Goal: Transaction & Acquisition: Purchase product/service

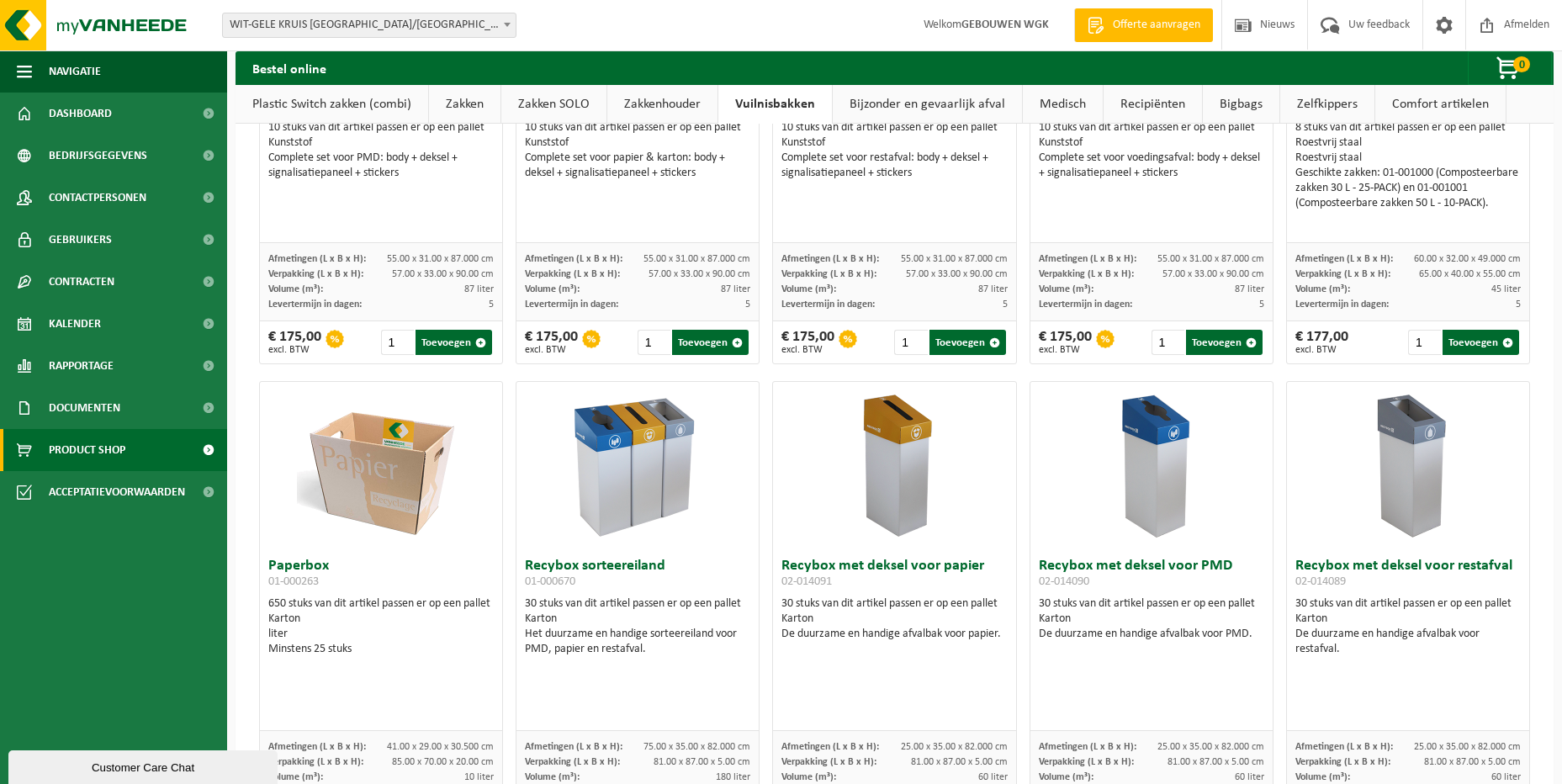
scroll to position [336, 0]
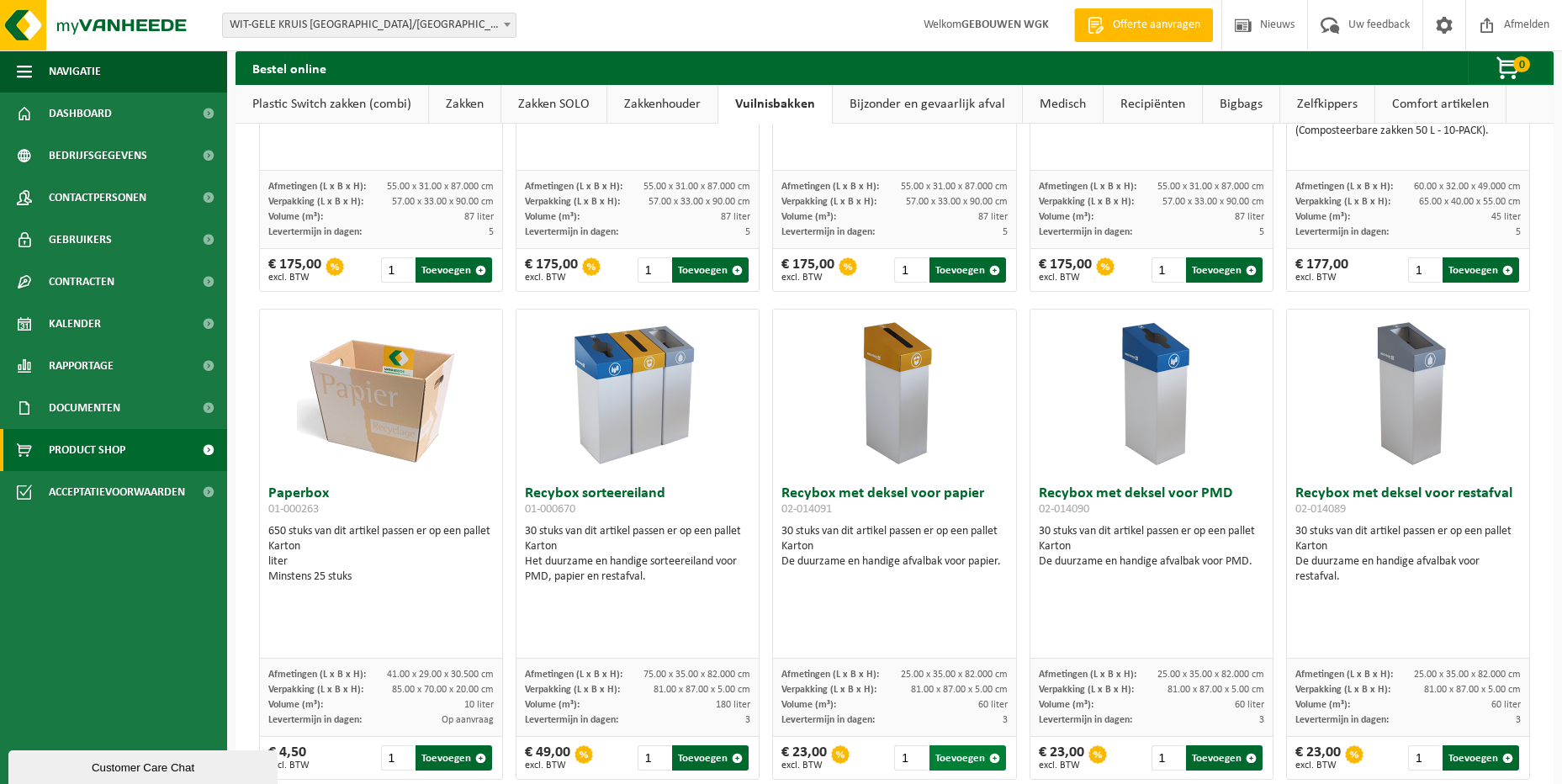
click at [955, 762] on button "Toevoegen" at bounding box center [967, 758] width 77 height 25
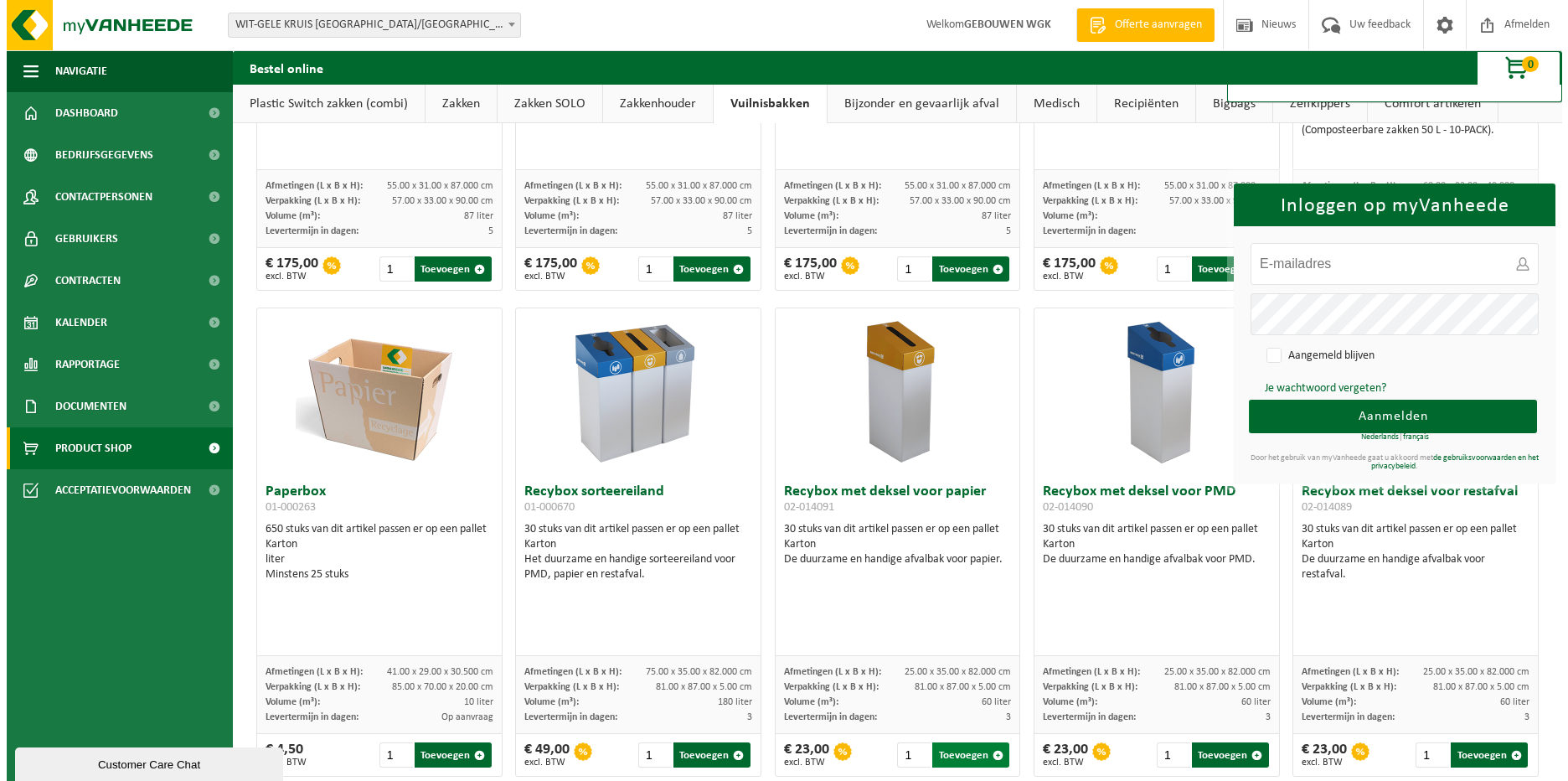
scroll to position [0, 0]
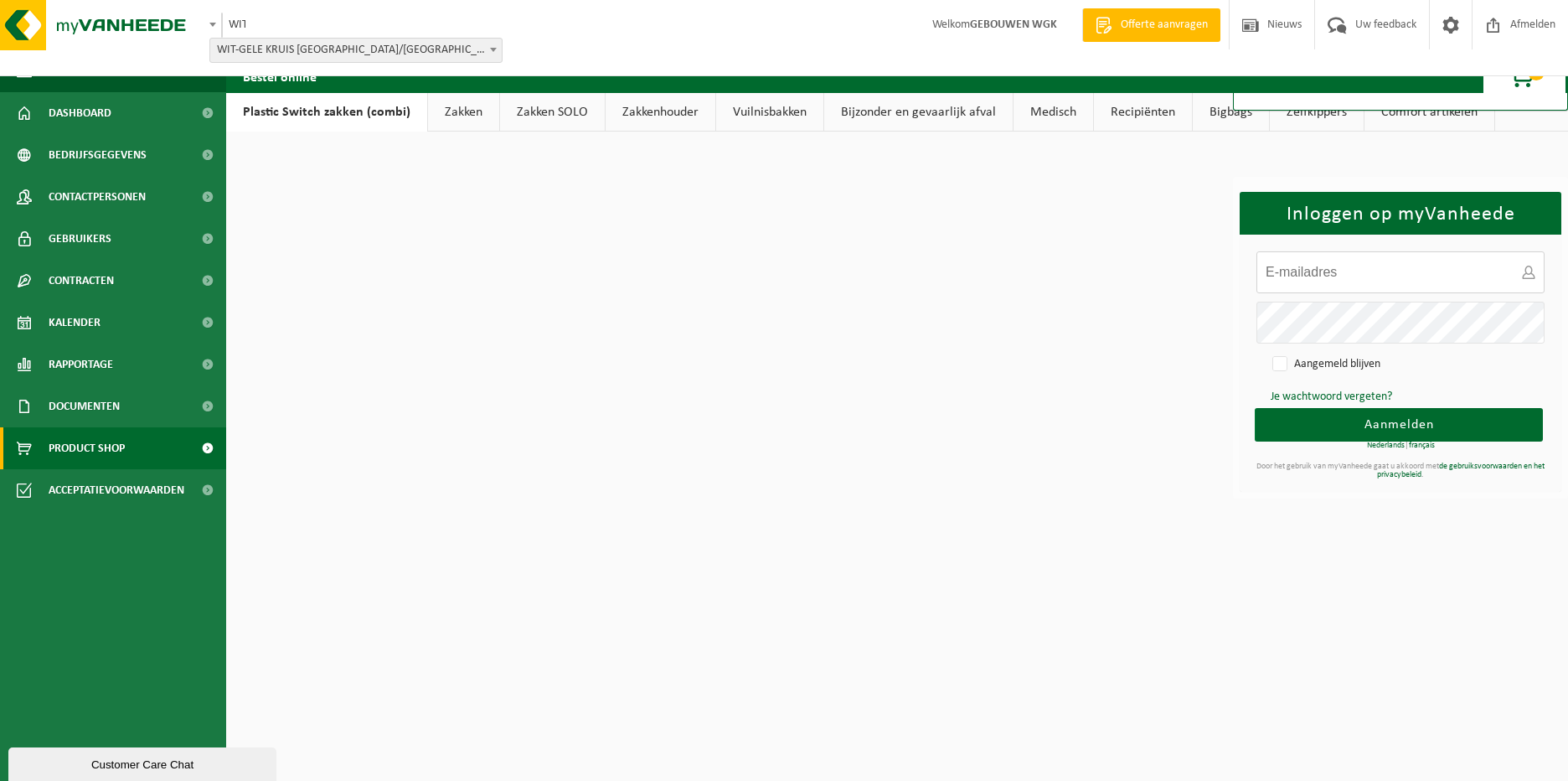
click at [1397, 281] on input "E-mailadres:" at bounding box center [1400, 272] width 288 height 42
type input "gebouwen@wgkovl.be"
click at [1358, 408] on button "Aanmelden" at bounding box center [1398, 424] width 288 height 33
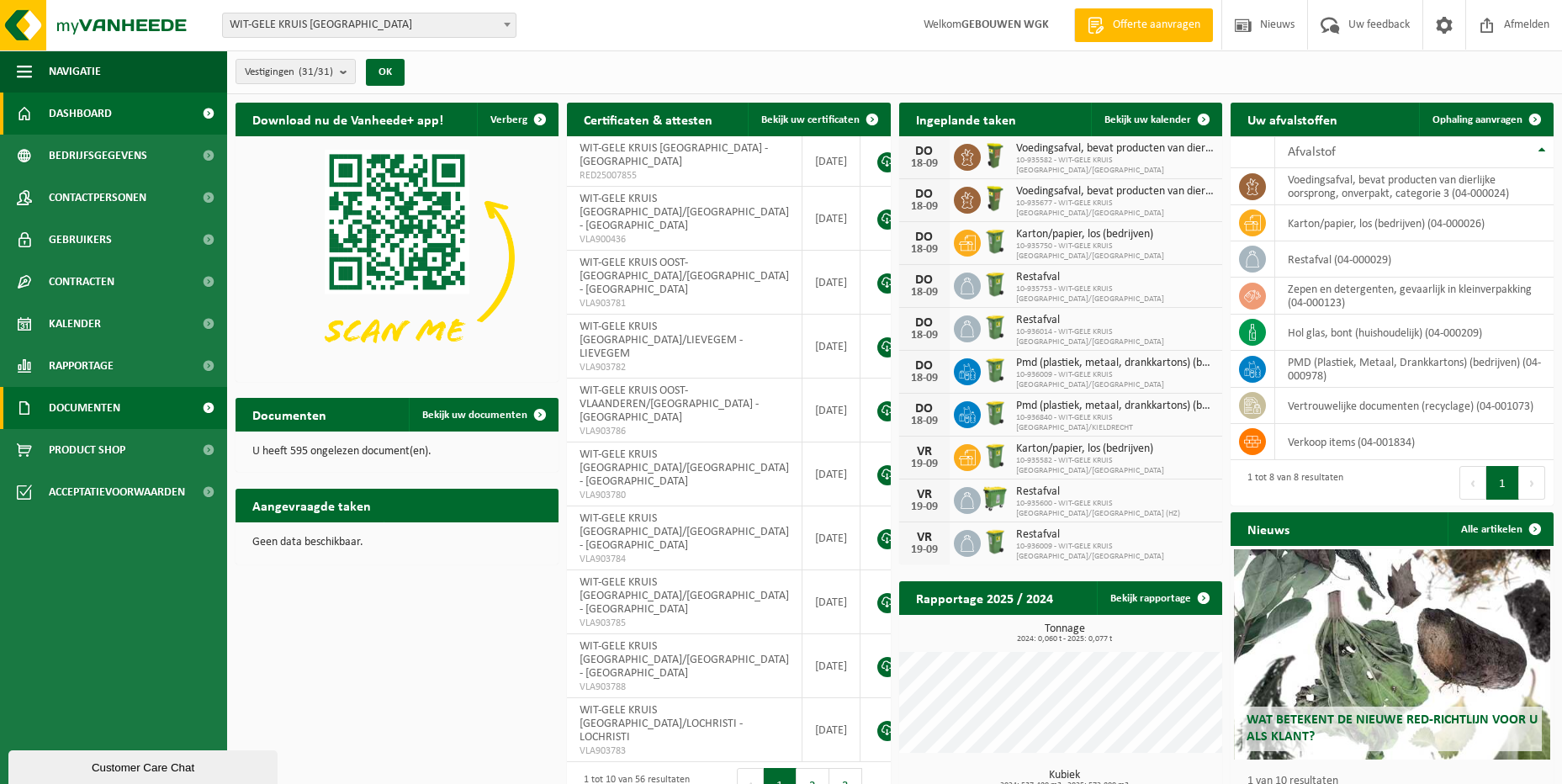
click at [73, 426] on span "Documenten" at bounding box center [84, 407] width 71 height 42
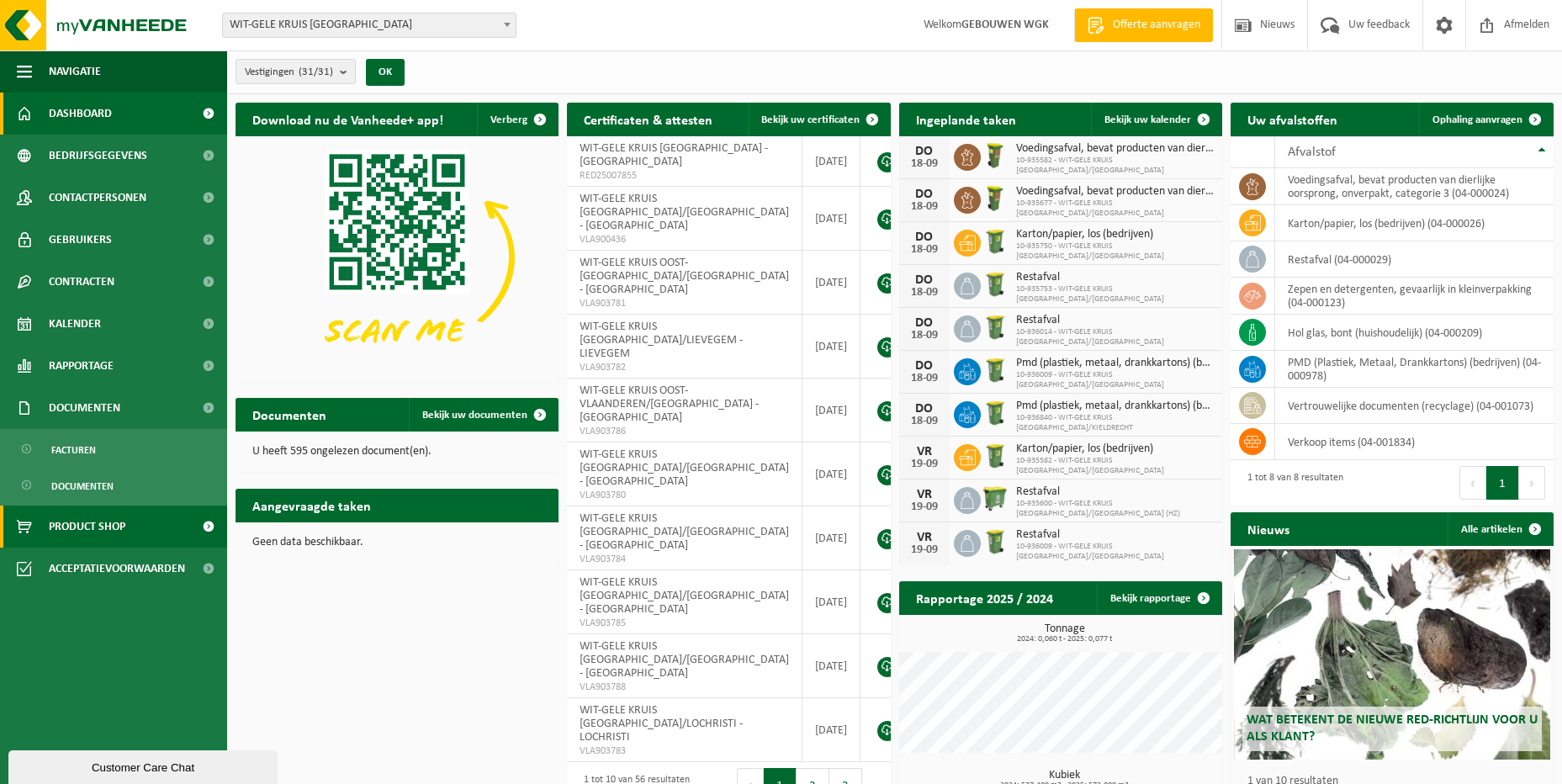
click at [90, 527] on span "Product Shop" at bounding box center [87, 526] width 77 height 42
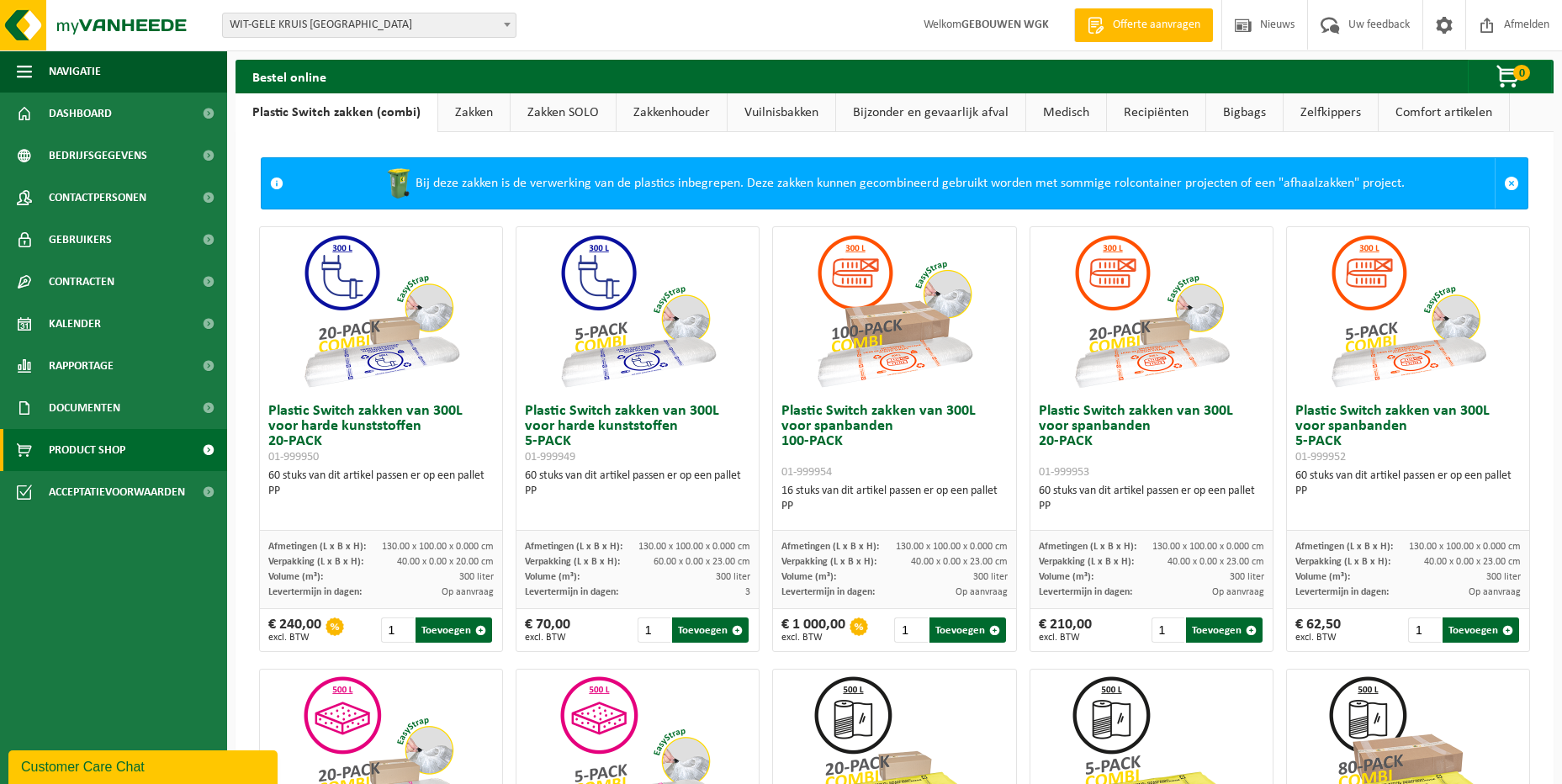
click at [762, 109] on link "Vuilnisbakken" at bounding box center [781, 113] width 107 height 39
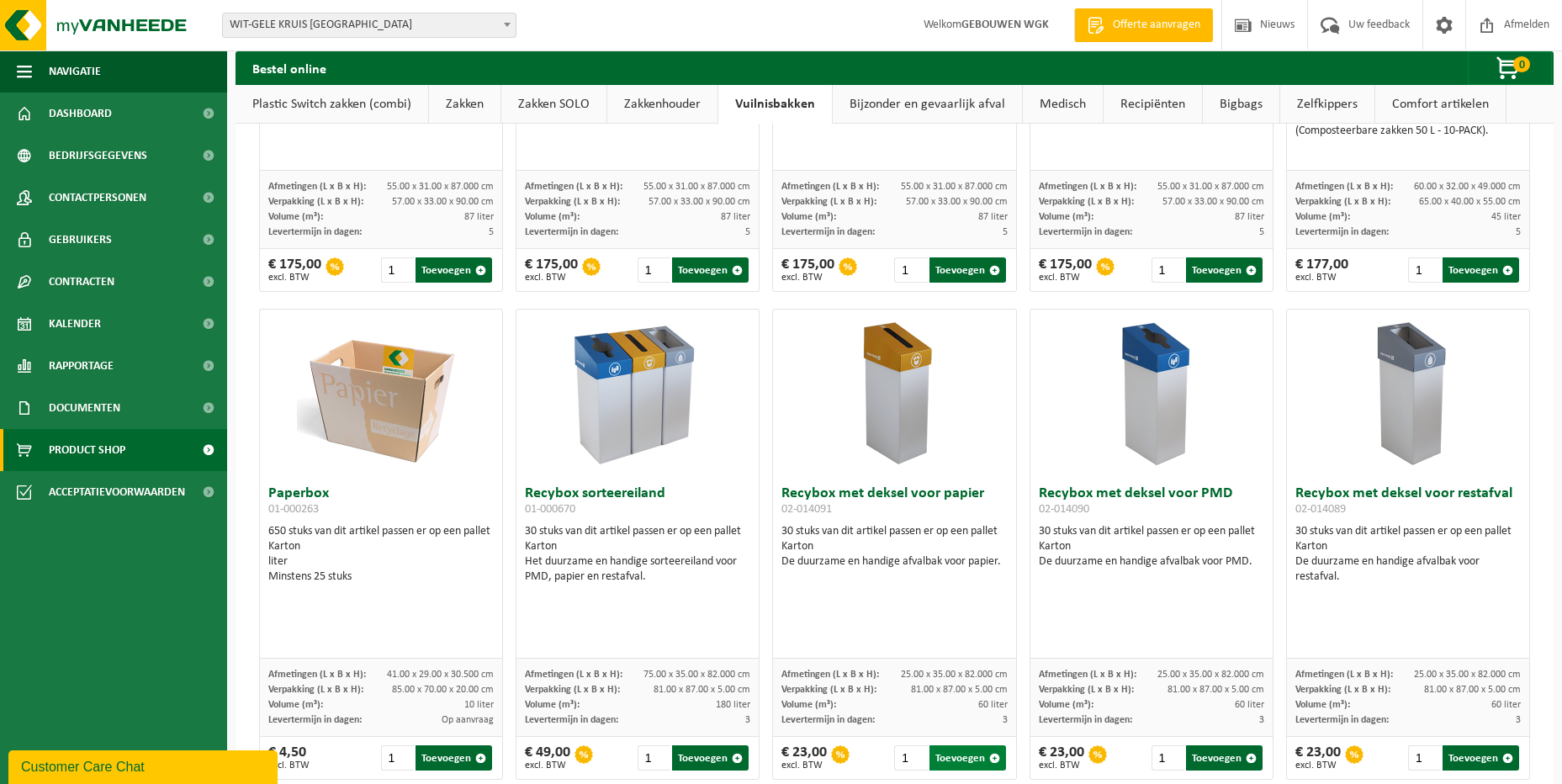
scroll to position [505, 0]
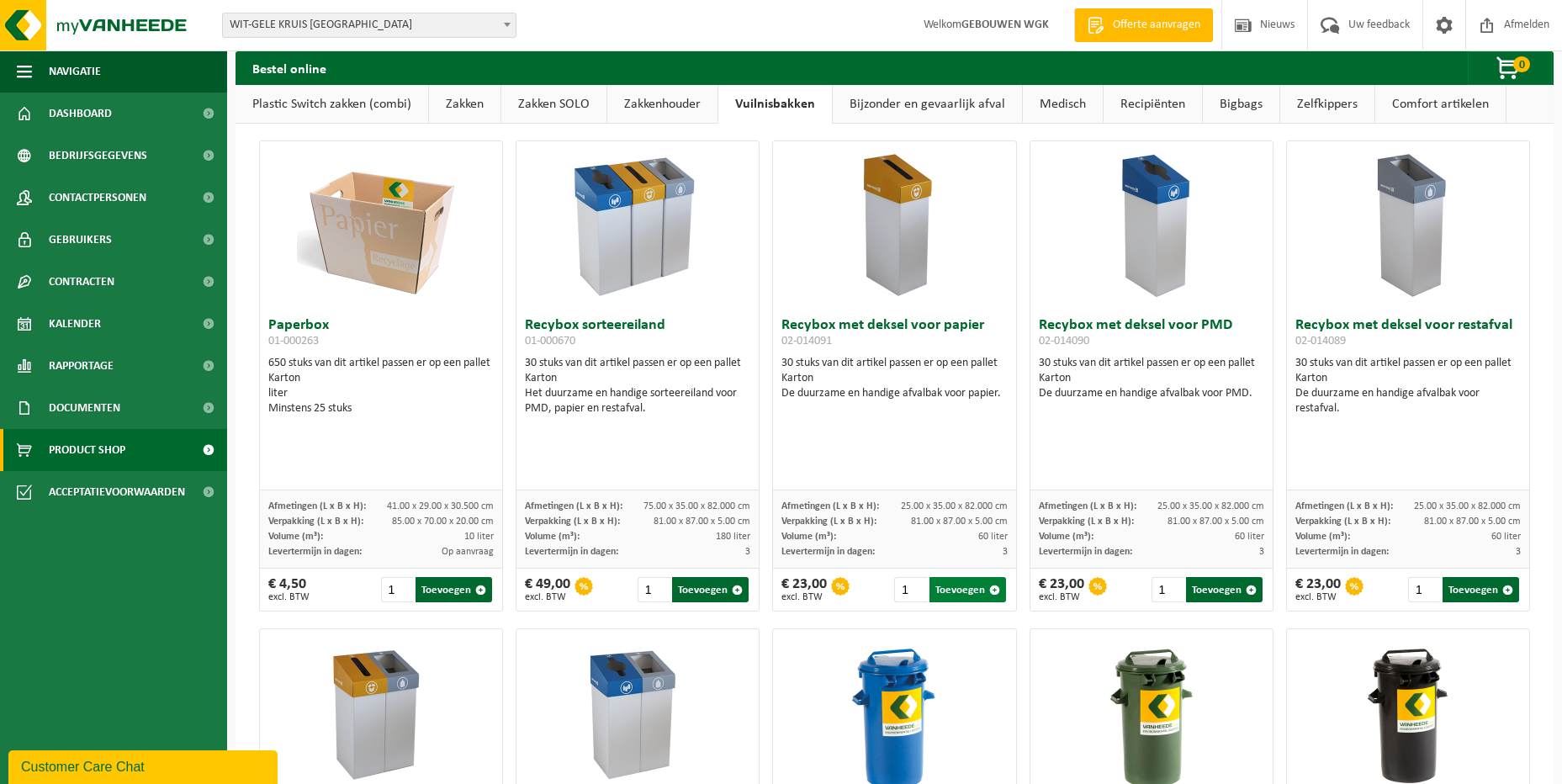
click at [964, 592] on button "Toevoegen" at bounding box center [967, 589] width 77 height 25
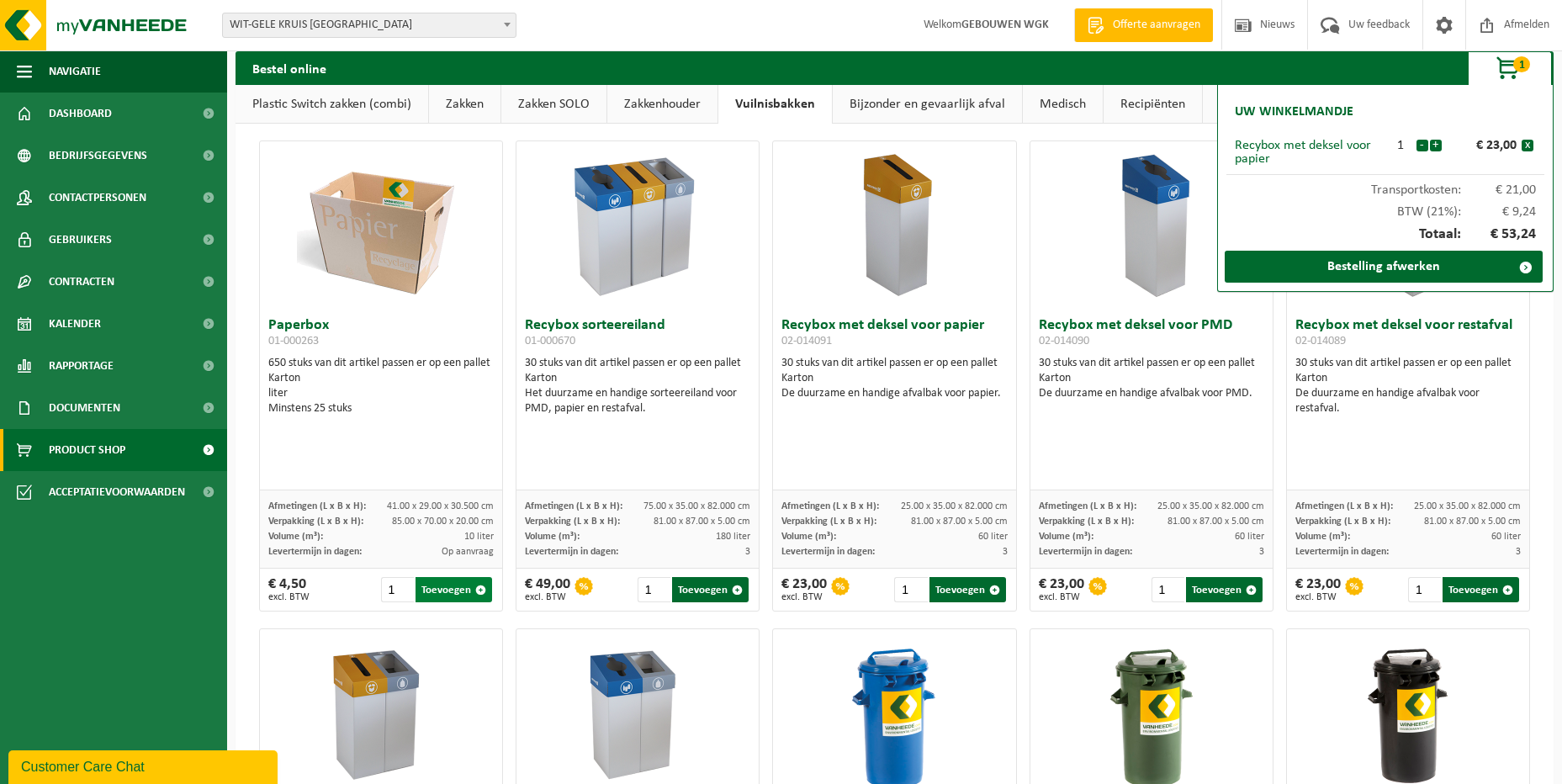
click at [467, 592] on button "Toevoegen" at bounding box center [453, 589] width 77 height 25
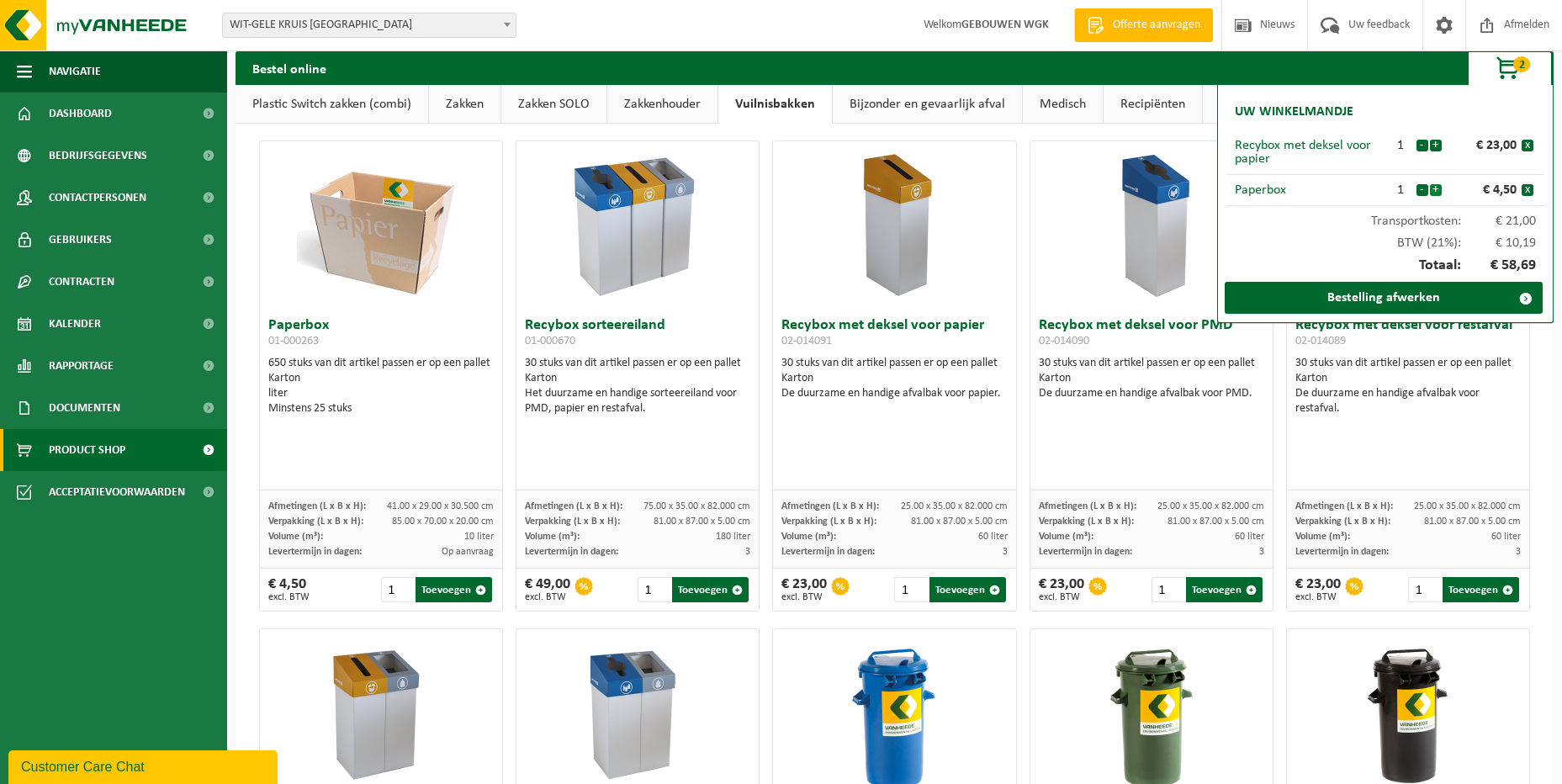
click at [1437, 189] on button "+" at bounding box center [1435, 189] width 12 height 12
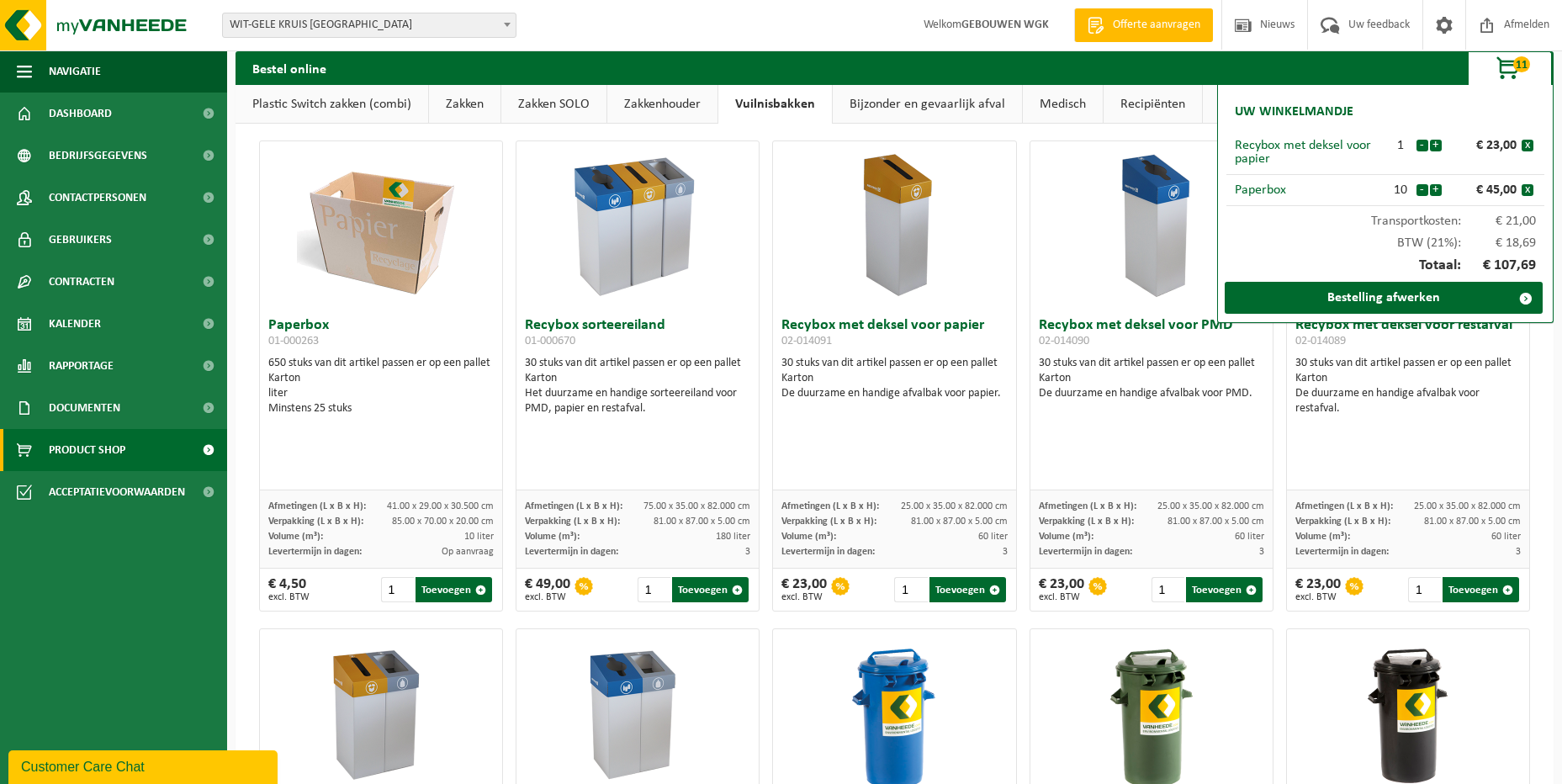
click at [1437, 189] on button "+" at bounding box center [1435, 189] width 12 height 12
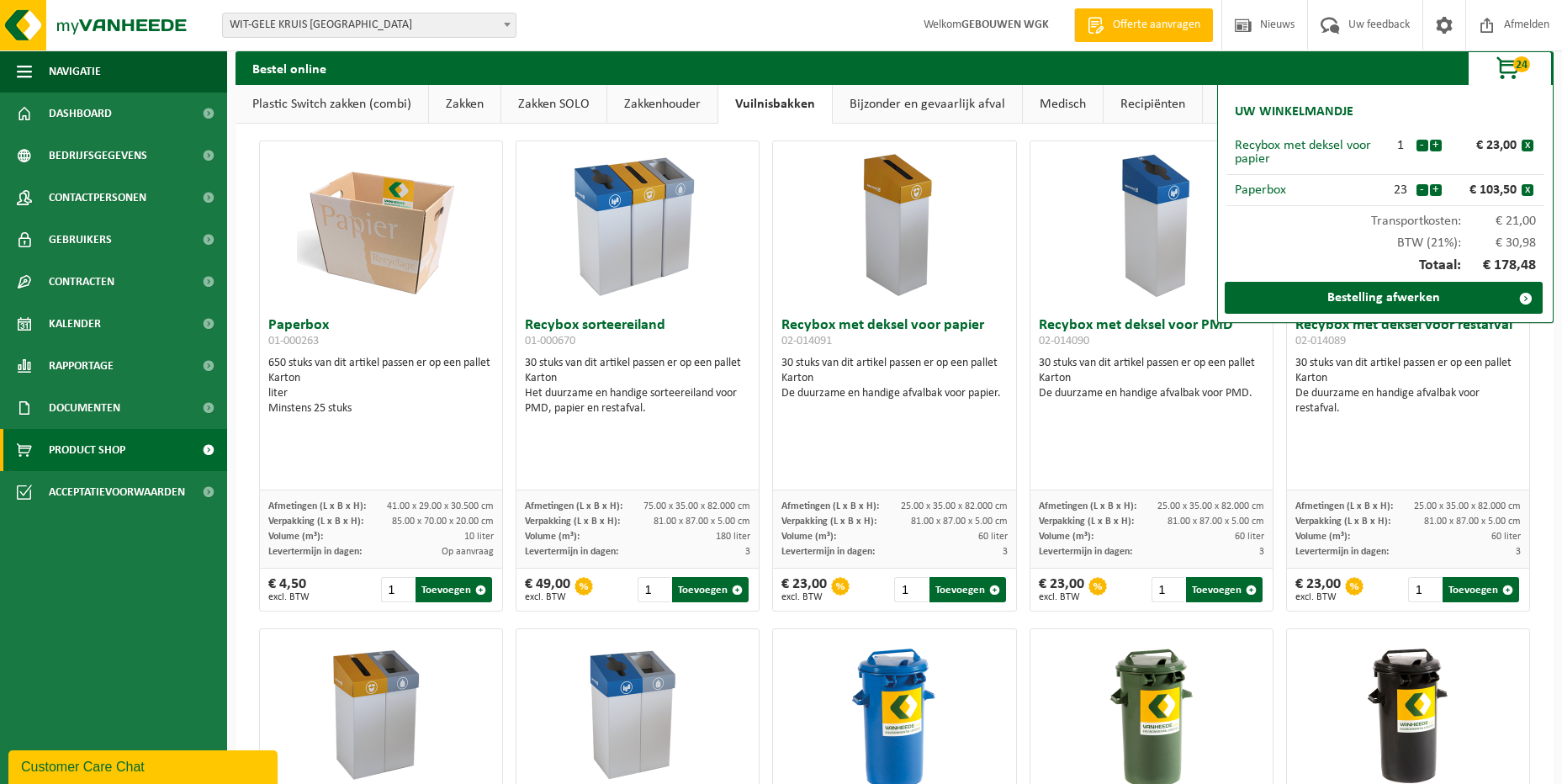
click at [1437, 189] on button "+" at bounding box center [1435, 189] width 12 height 12
click at [1450, 302] on link "Bestelling afwerken" at bounding box center [1383, 297] width 318 height 32
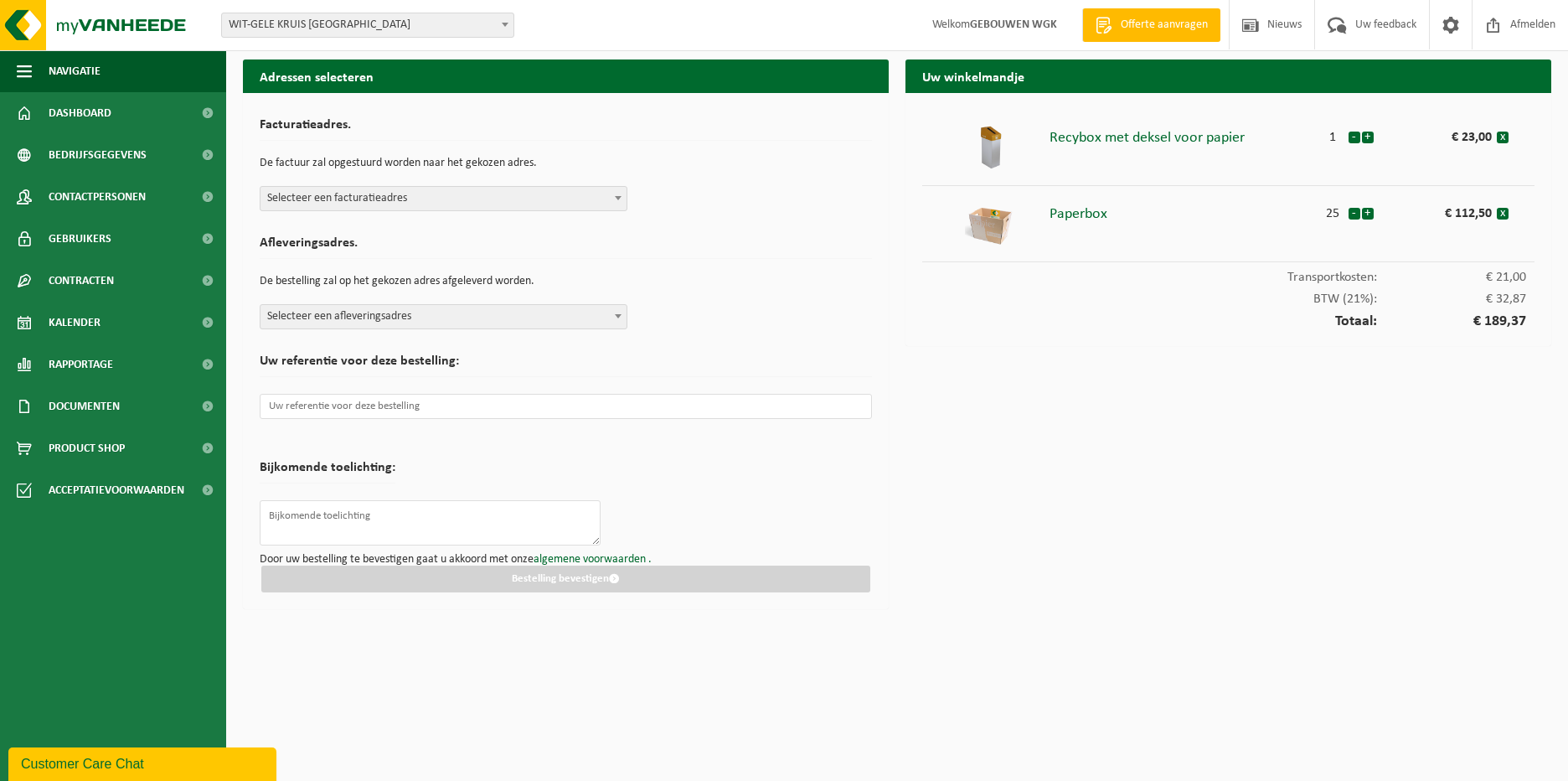
click at [453, 315] on span "Selecteer een afleveringsadres" at bounding box center [443, 317] width 366 height 23
select select "25292"
click at [486, 192] on span "Selecteer een facturatieadres" at bounding box center [443, 198] width 366 height 23
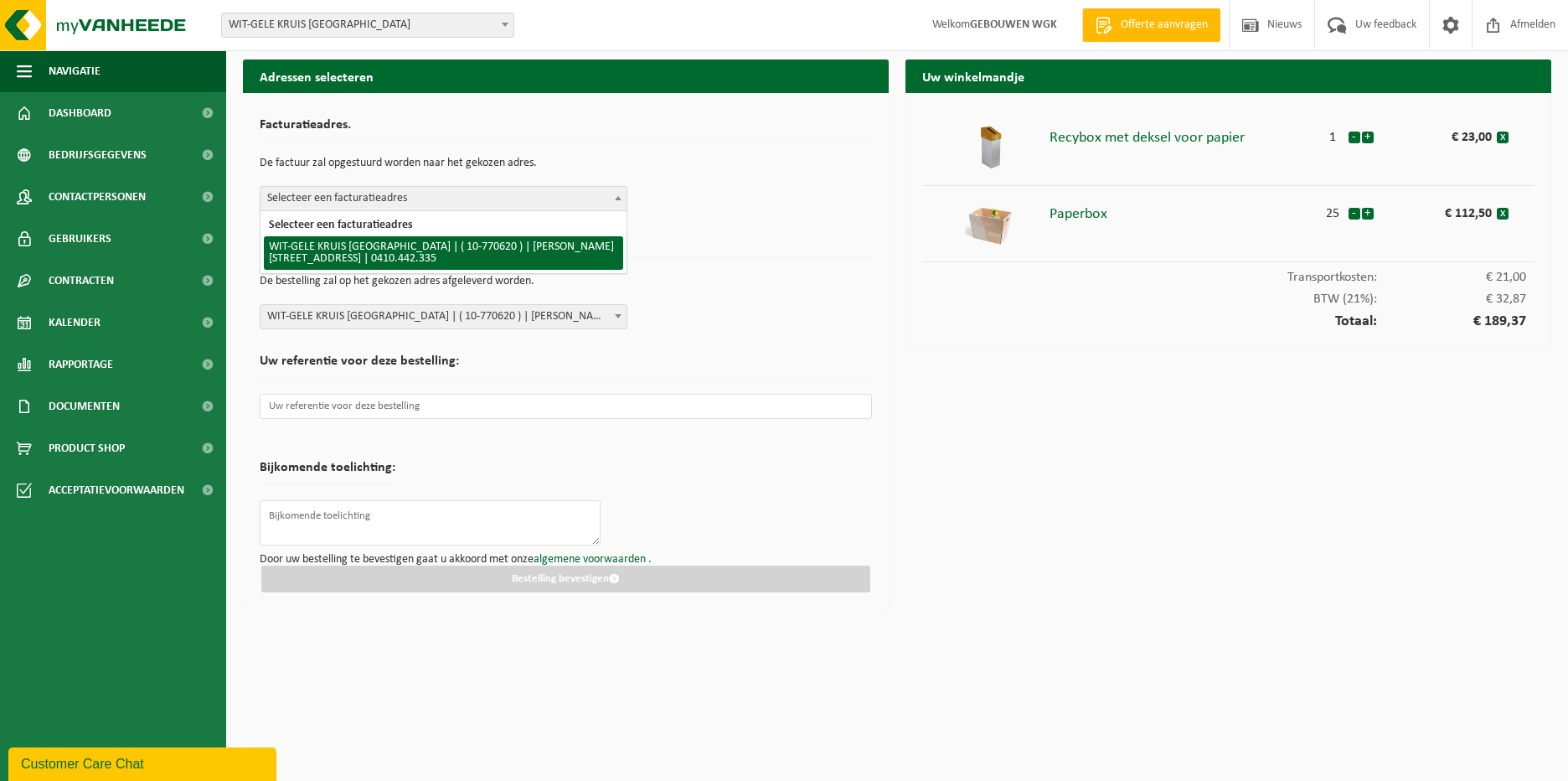
select select "25292"
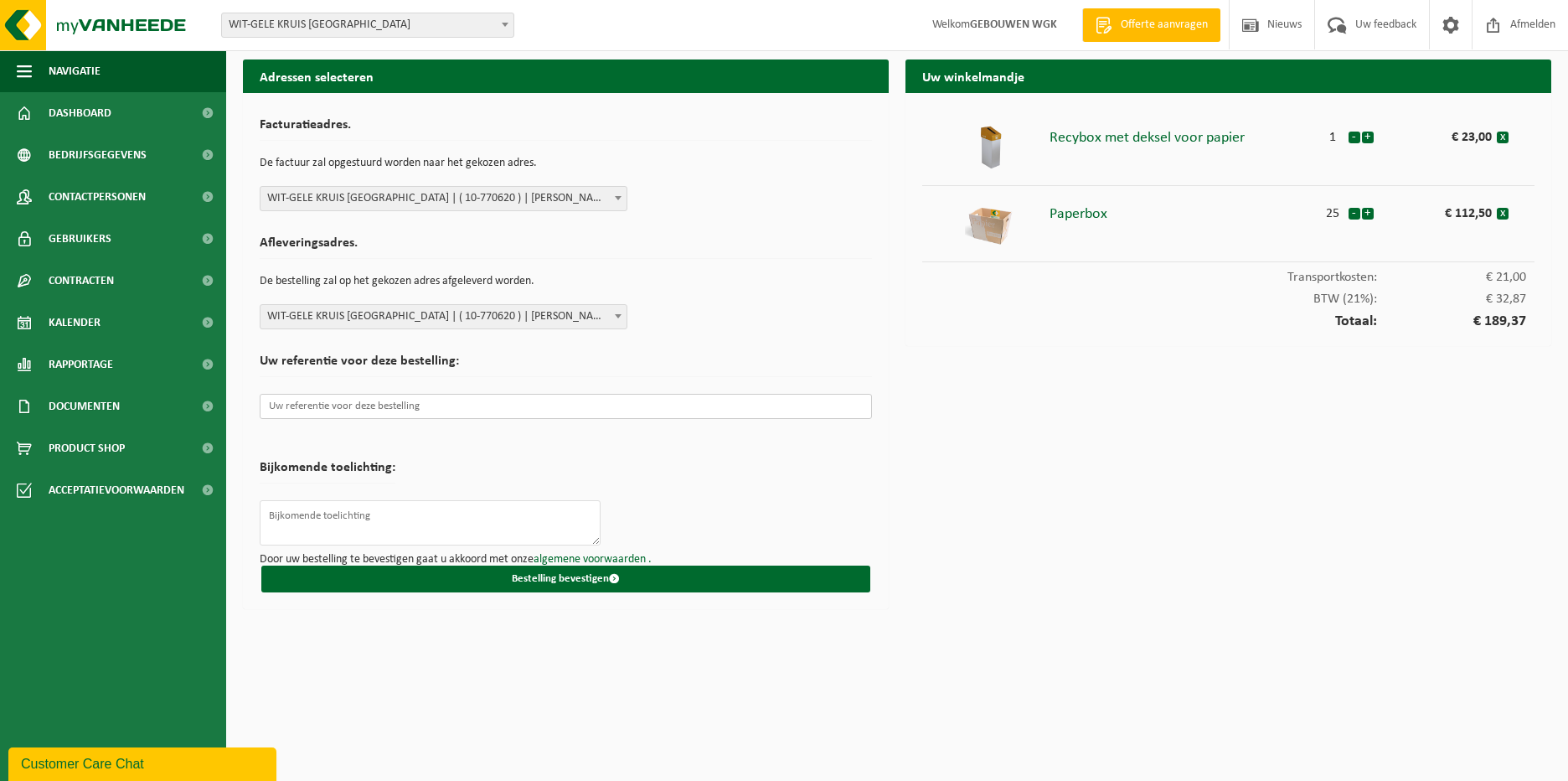
click at [452, 407] on input "text" at bounding box center [565, 407] width 612 height 25
click at [281, 406] on input "text" at bounding box center [565, 407] width 612 height 25
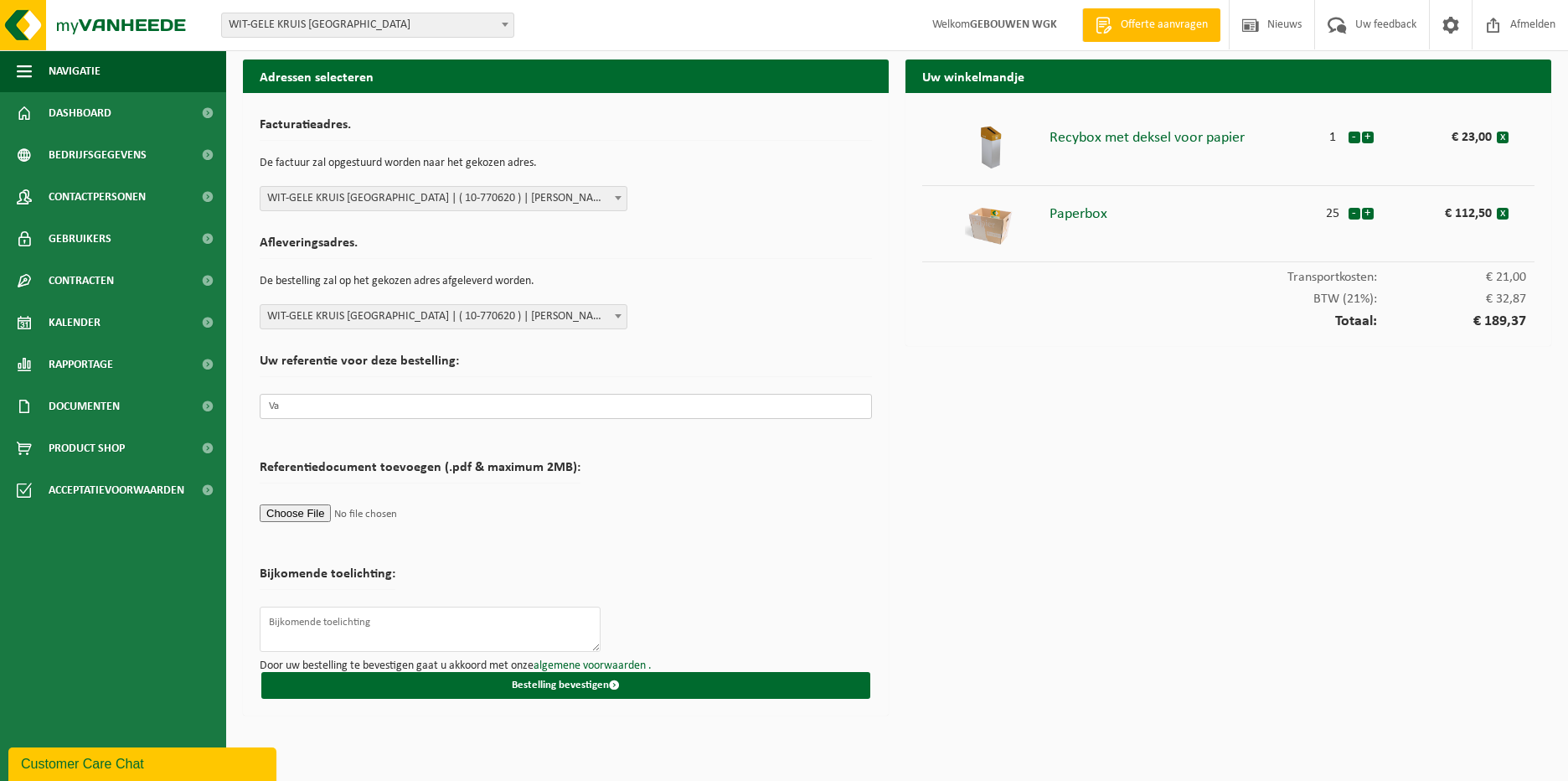
type input "V"
type input "Hoofdzetel - 611207 - Kartonintroductie - Thomas Beheerder Soft Facilty"
click at [390, 630] on textarea at bounding box center [430, 629] width 341 height 45
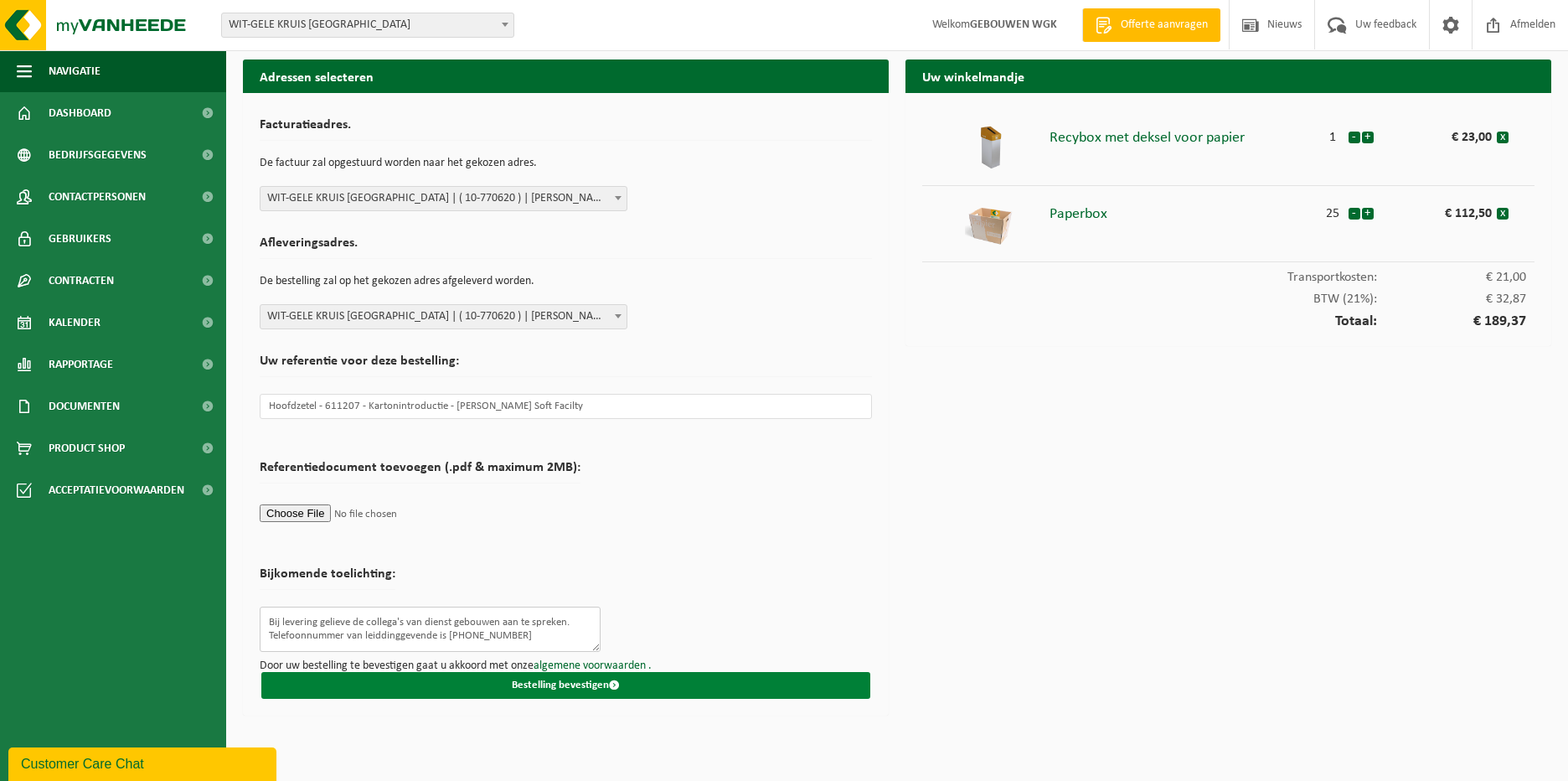
type textarea "Bij levering gelieve de collega's van dienst gebouwen aan te spreken. Telefoonn…"
click at [494, 694] on button "Bestelling bevestigen" at bounding box center [565, 685] width 609 height 27
